Goal: Information Seeking & Learning: Learn about a topic

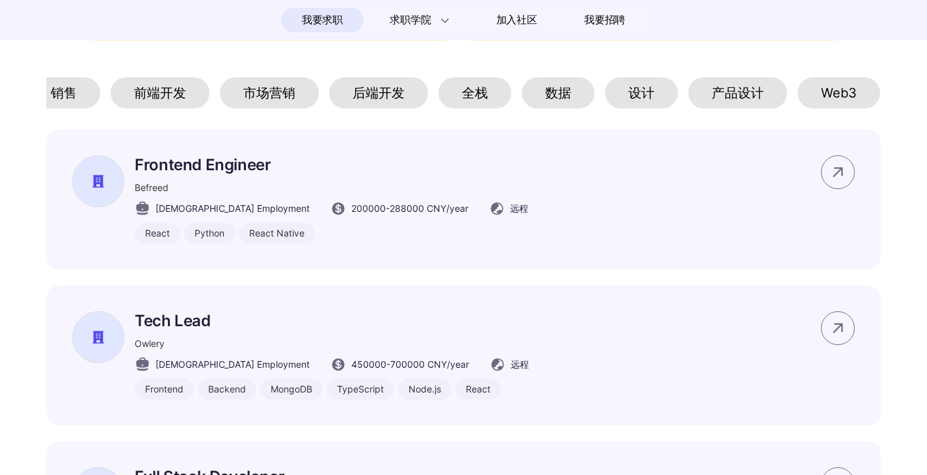
scroll to position [0, 268]
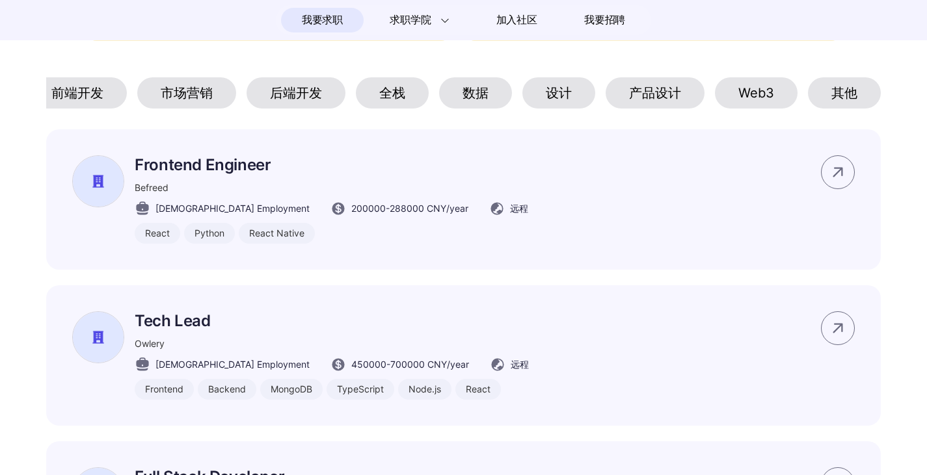
click at [776, 97] on div "Web3" at bounding box center [756, 92] width 83 height 31
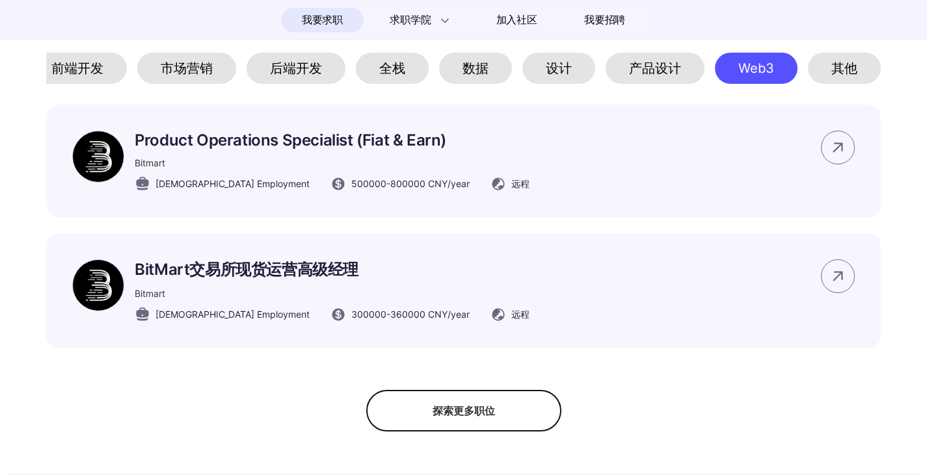
scroll to position [650, 0]
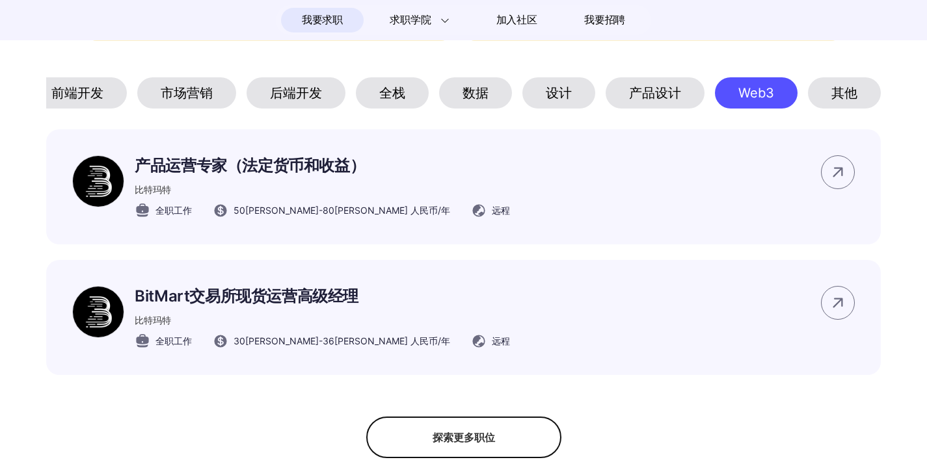
drag, startPoint x: 1, startPoint y: 192, endPoint x: 15, endPoint y: 176, distance: 21.7
click at [0, 192] on section "#码上招聘🔥 我们与这些组织一起，为[DEMOGRAPHIC_DATA]工作者带来全球工作可能性。 该页面所展示岗位信息均通过Brix真实性验证 所展示岗位均…" at bounding box center [463, 116] width 927 height 686
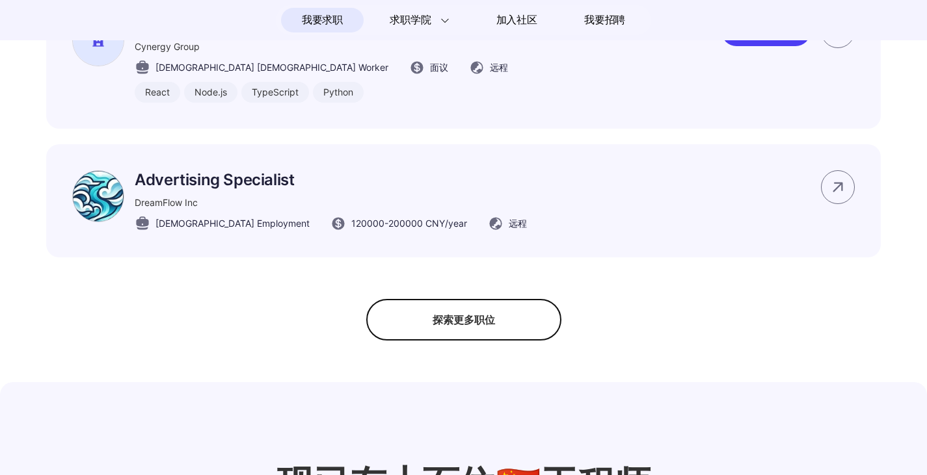
scroll to position [1106, 0]
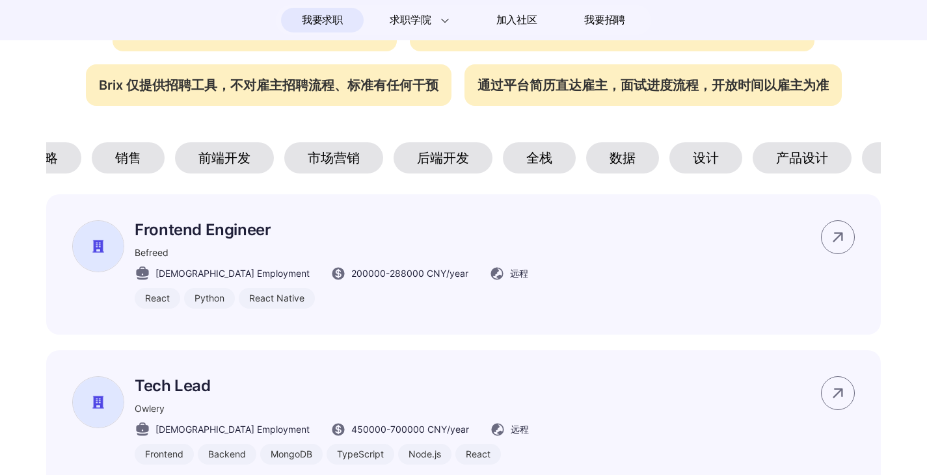
scroll to position [0, 268]
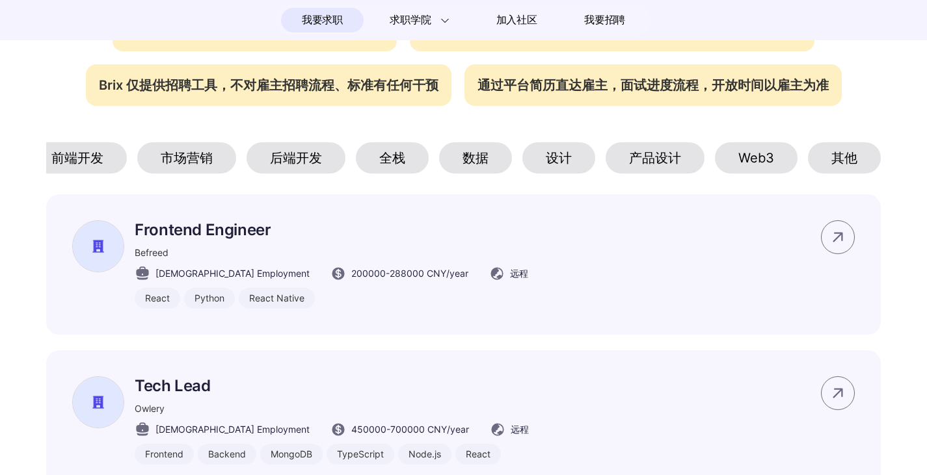
click at [760, 164] on div "Web3" at bounding box center [756, 157] width 83 height 31
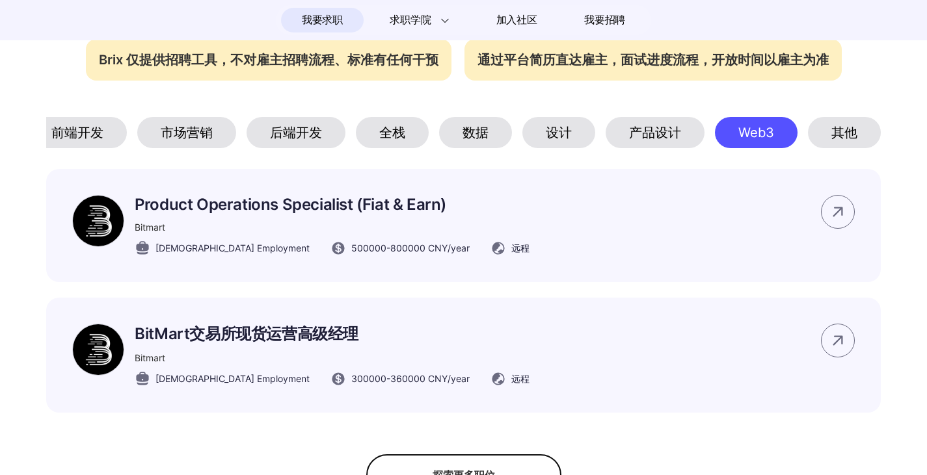
scroll to position [585, 0]
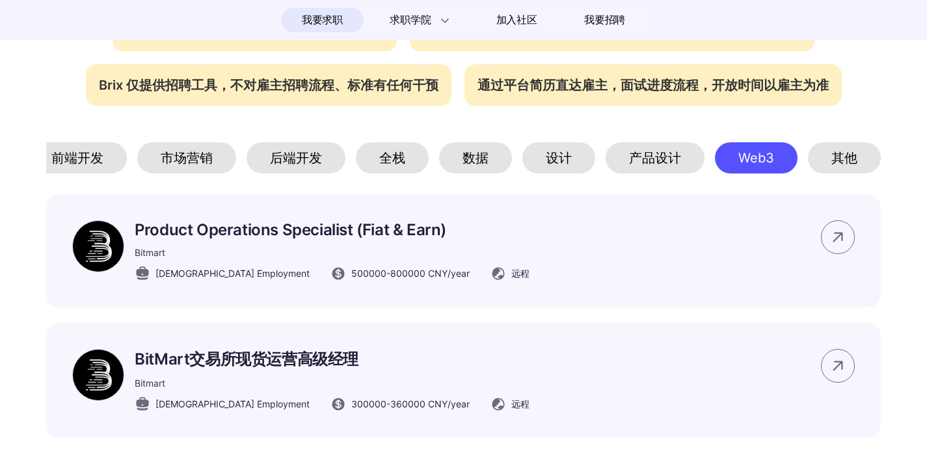
click at [836, 161] on div "其他" at bounding box center [844, 157] width 73 height 31
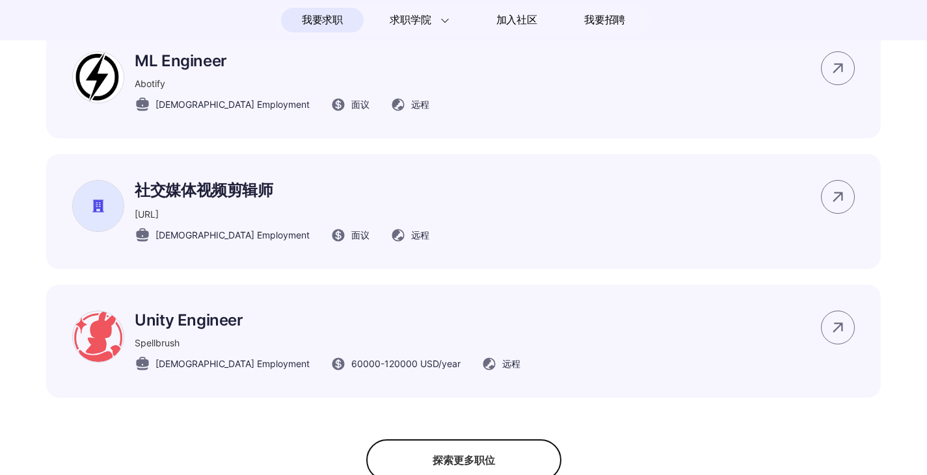
scroll to position [1106, 0]
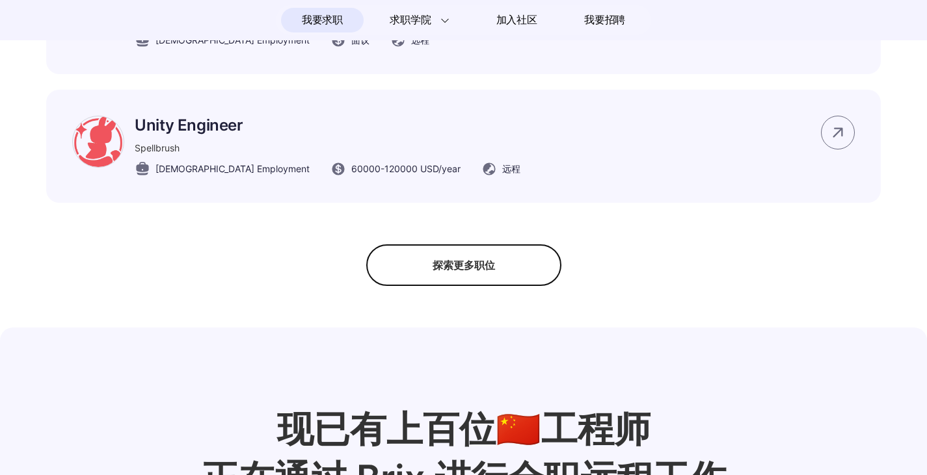
click at [474, 286] on div "探索更多职位" at bounding box center [463, 266] width 195 height 42
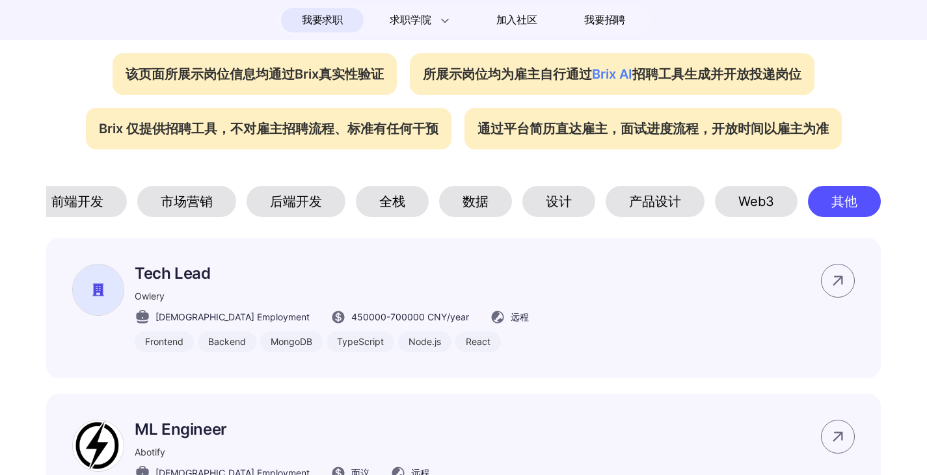
scroll to position [520, 0]
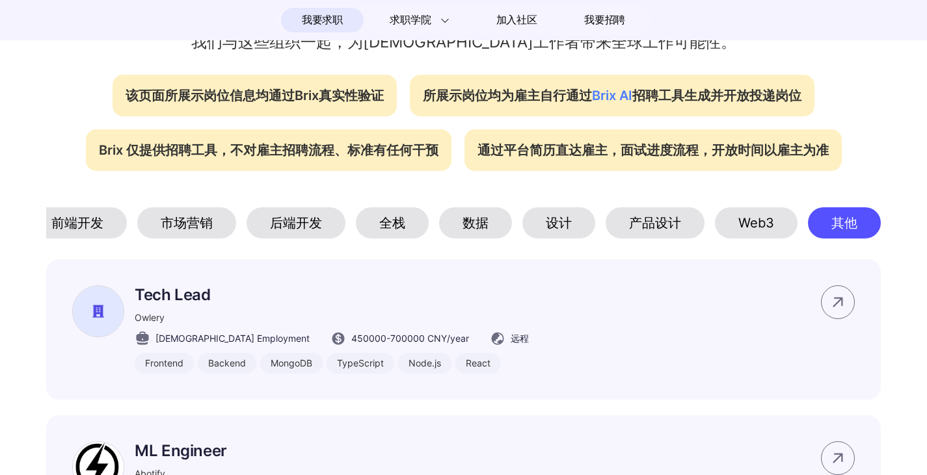
click at [567, 219] on div "设计" at bounding box center [558, 222] width 73 height 31
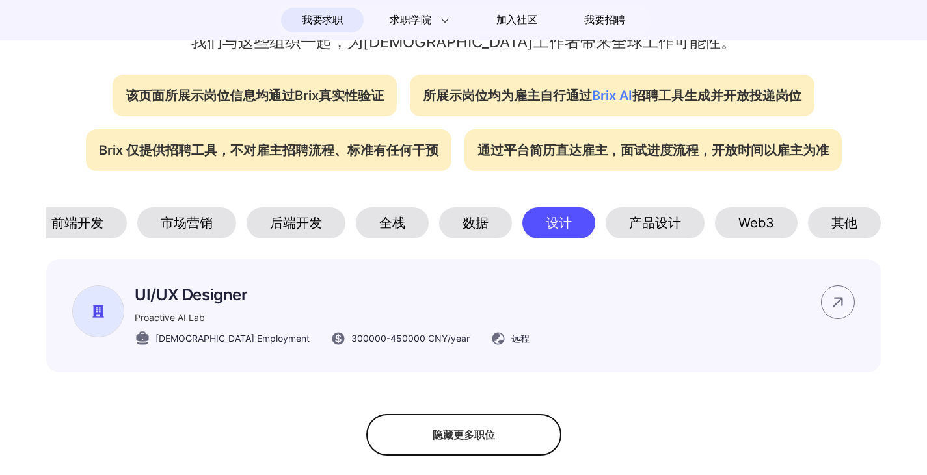
click at [458, 230] on div "数据" at bounding box center [475, 222] width 73 height 31
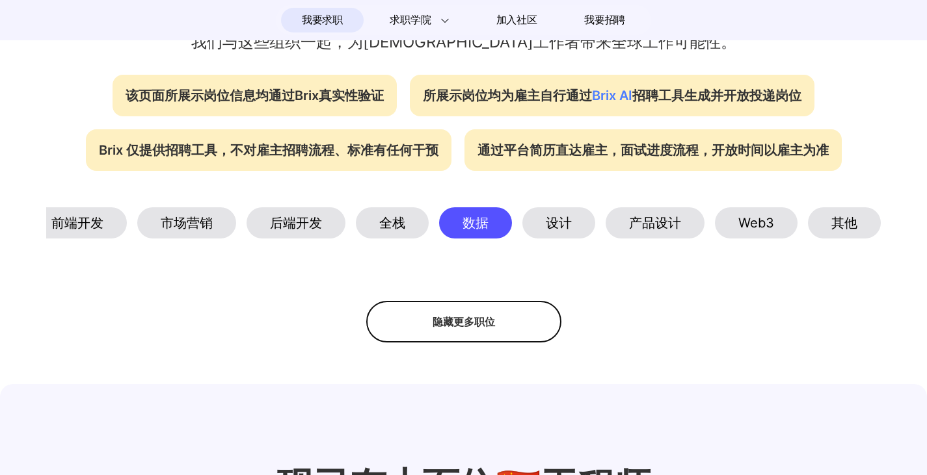
click at [391, 230] on div "全栈" at bounding box center [392, 222] width 73 height 31
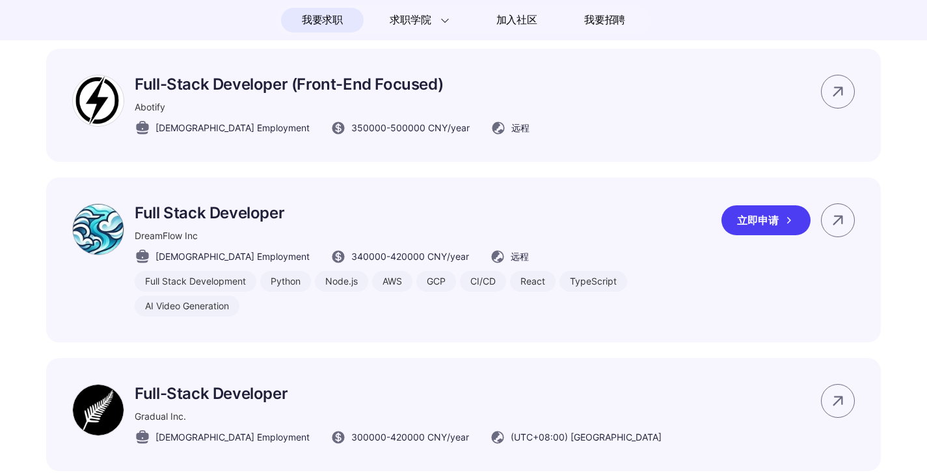
scroll to position [1561, 0]
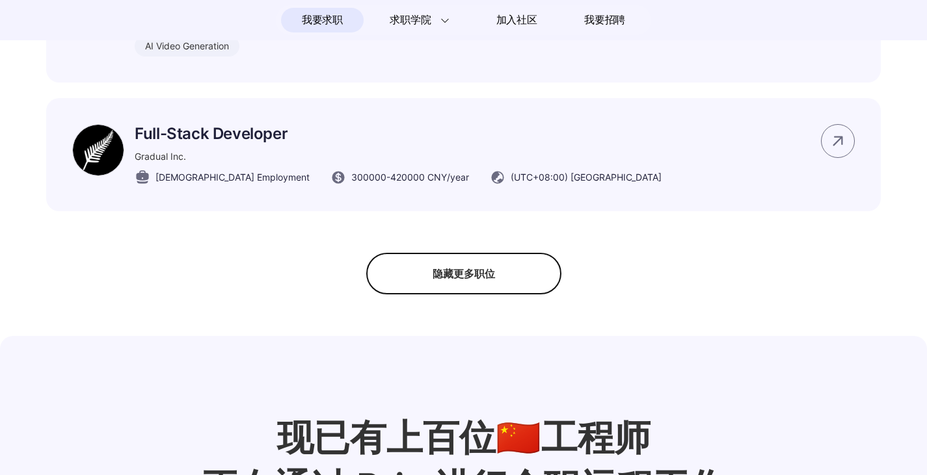
click at [499, 295] on div "隐藏更多职位" at bounding box center [463, 274] width 195 height 42
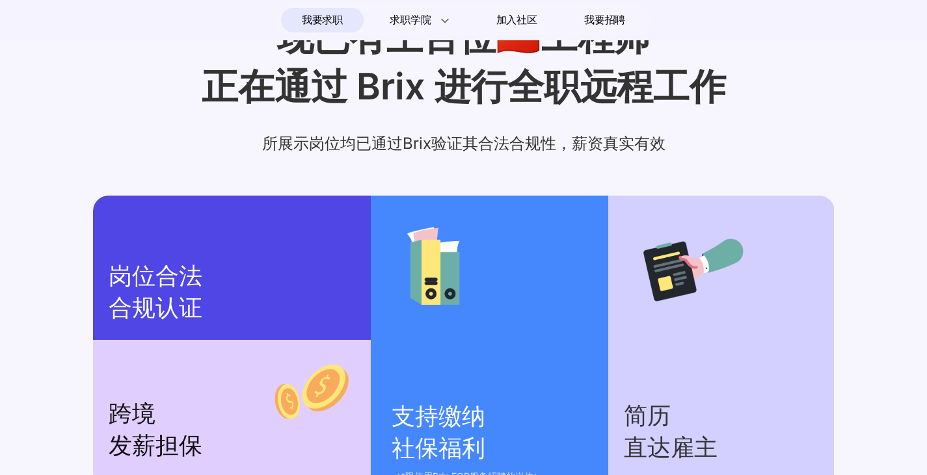
scroll to position [1509, 0]
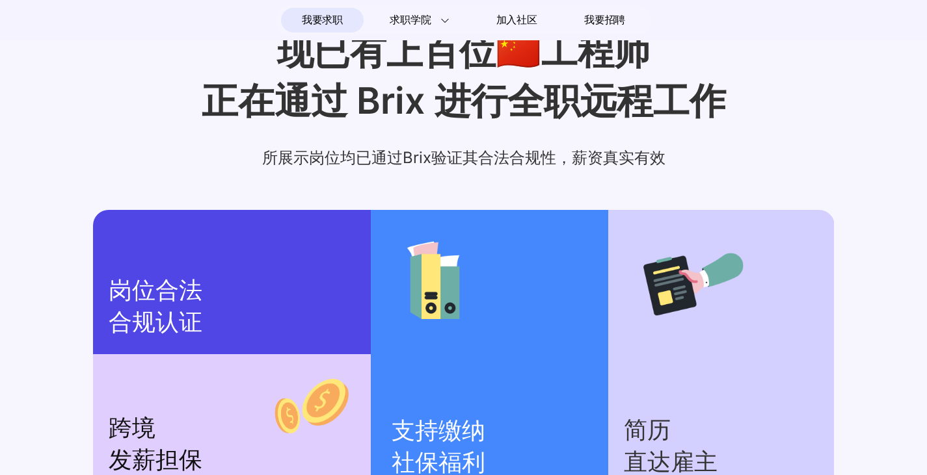
click at [871, 214] on div "现已有上百位🇨🇳工程师 正在通过 Brix 进行全职远程工作 所展示岗位均已通过Brix验证其合法合规性，薪资真实有效 岗位合法 合规认证 跨境 发薪担保 支…" at bounding box center [463, 265] width 927 height 475
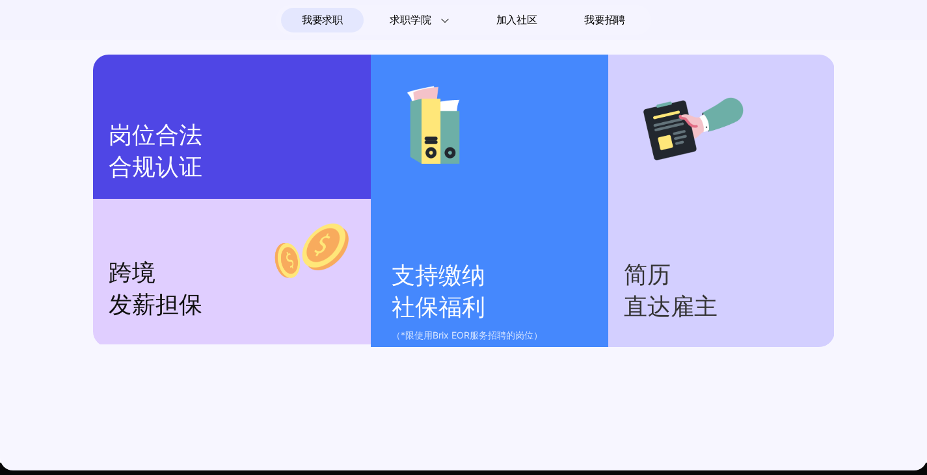
scroll to position [1639, 0]
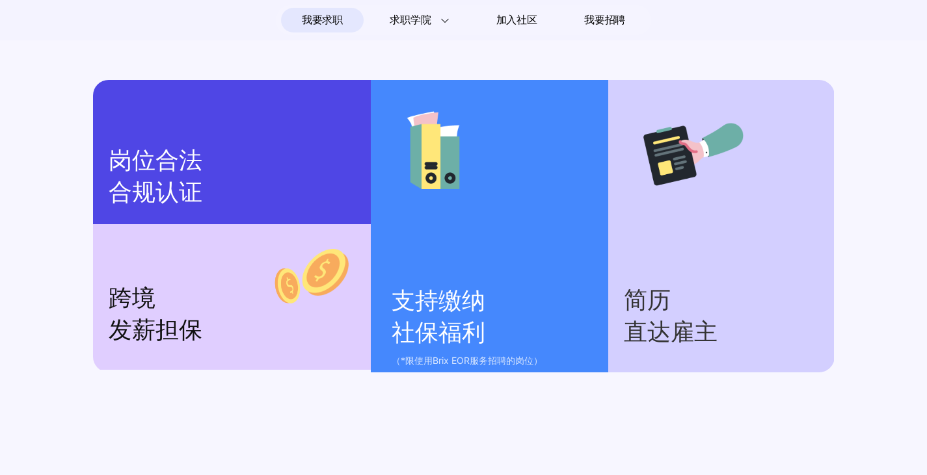
click at [867, 209] on div "现已有上百位🇨🇳工程师 正在通过 Brix 进行全职远程工作 所展示岗位均已通过Brix验证其合法合规性，薪资真实有效 岗位合法 合规认证 跨境 发薪担保 支…" at bounding box center [463, 135] width 927 height 475
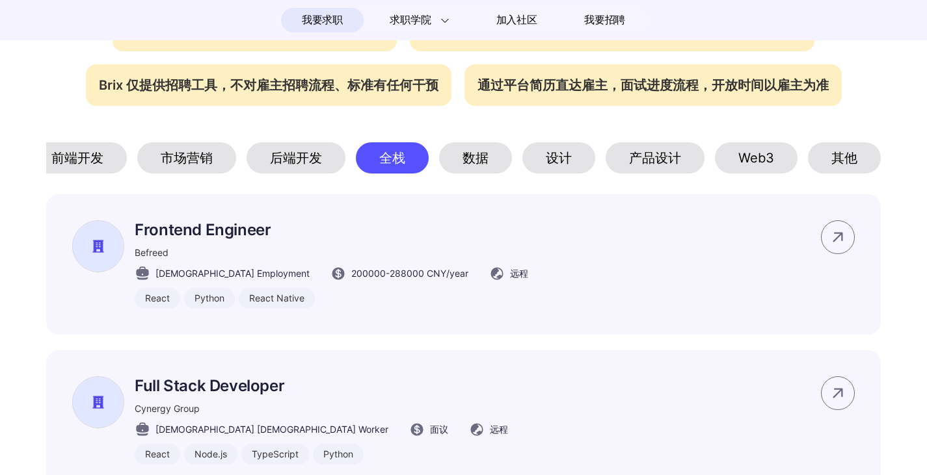
scroll to position [0, 268]
click at [777, 168] on div "Web3" at bounding box center [756, 157] width 83 height 31
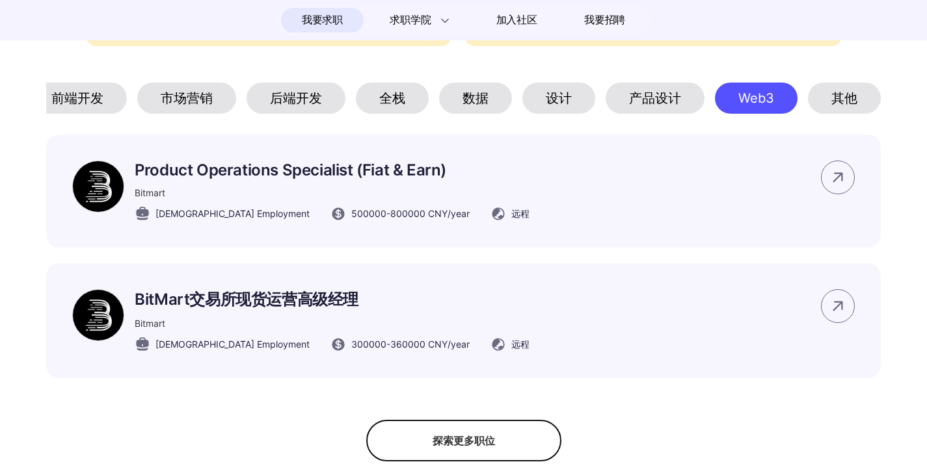
scroll to position [646, 0]
drag, startPoint x: 494, startPoint y: 447, endPoint x: 500, endPoint y: 442, distance: 8.3
click at [494, 447] on div "探索更多职位" at bounding box center [463, 441] width 195 height 42
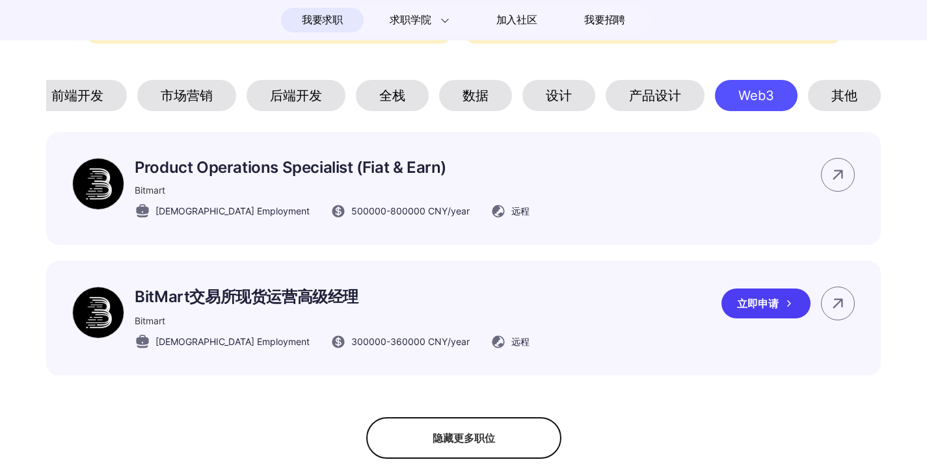
scroll to position [776, 0]
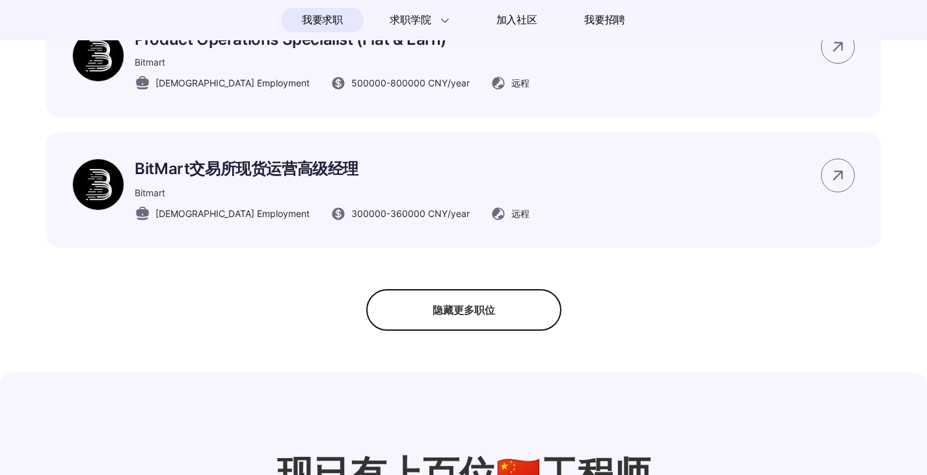
click at [478, 331] on div "隐藏更多职位" at bounding box center [463, 310] width 195 height 42
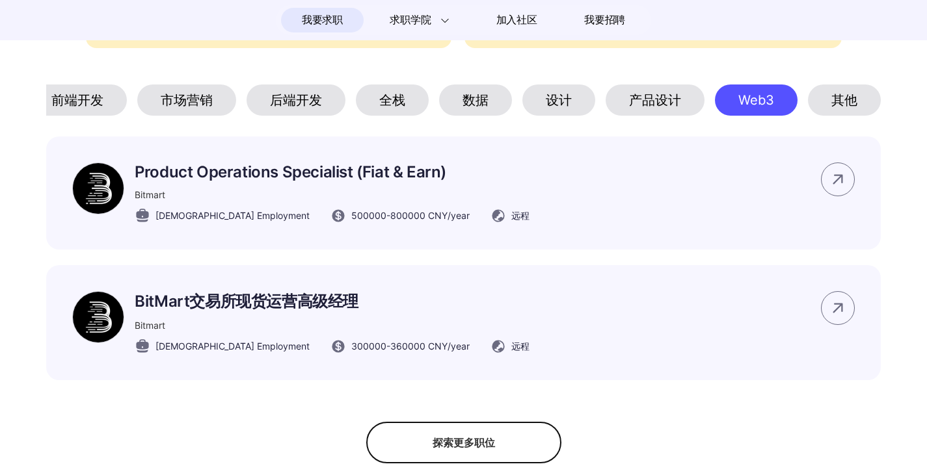
scroll to position [646, 0]
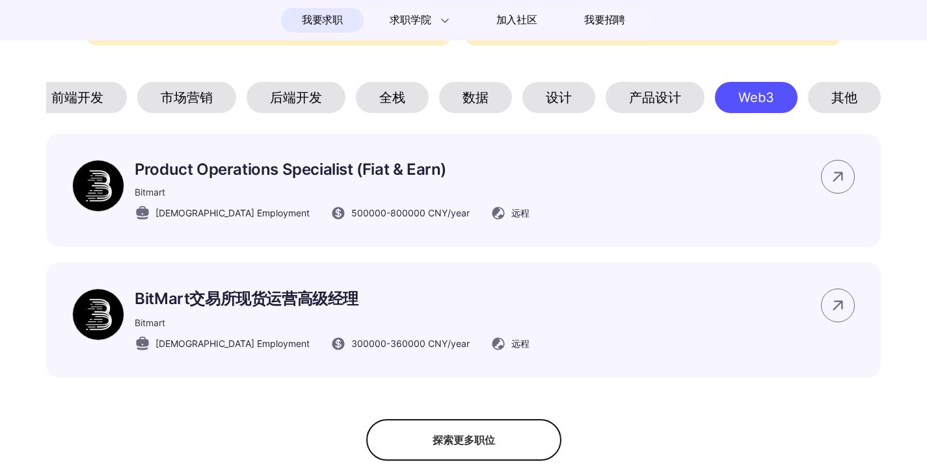
click at [900, 239] on section "#码上招聘🔥 我们与这些组织一起，为中国工作者带来全球工作可能性。 该页面所展示岗位信息均通过Brix真实性验证 所展示岗位均为雇主自行通过 Brix AI …" at bounding box center [463, 120] width 927 height 684
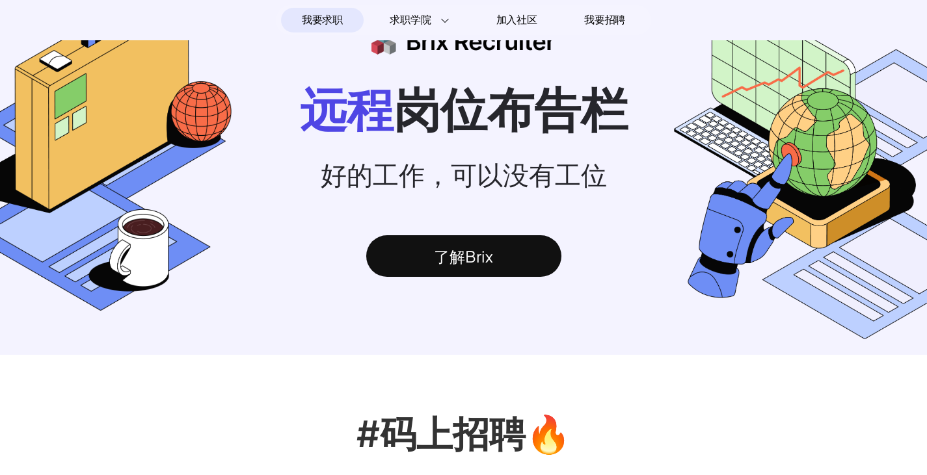
scroll to position [0, 0]
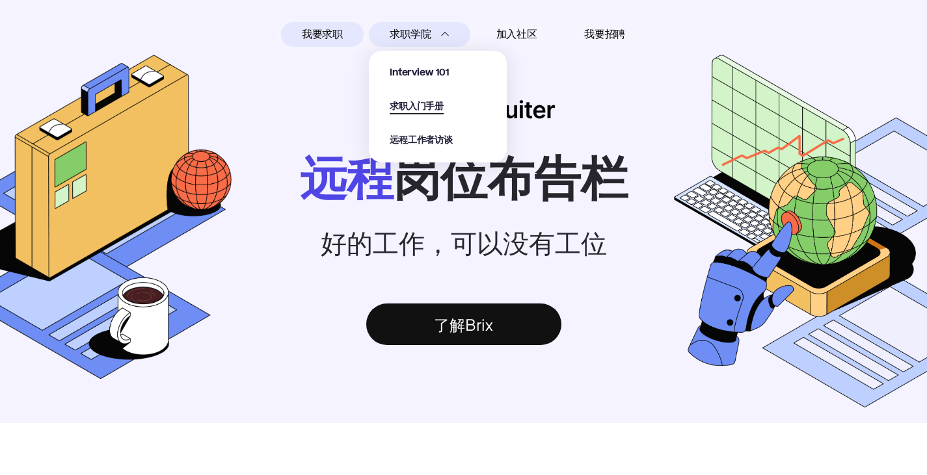
click at [426, 103] on span "求职入门手册" at bounding box center [417, 107] width 54 height 15
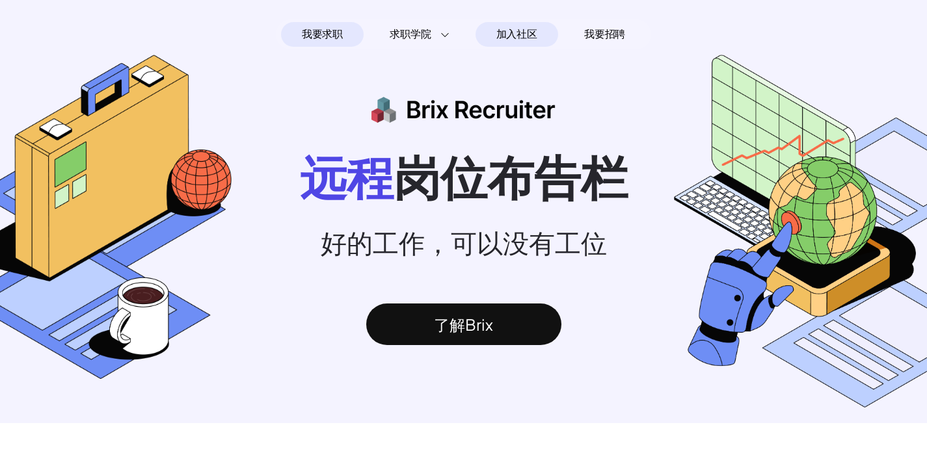
click at [516, 37] on span "加入社区" at bounding box center [516, 34] width 41 height 21
click at [606, 34] on span "我要招聘" at bounding box center [604, 35] width 41 height 16
